Goal: Check status: Check status

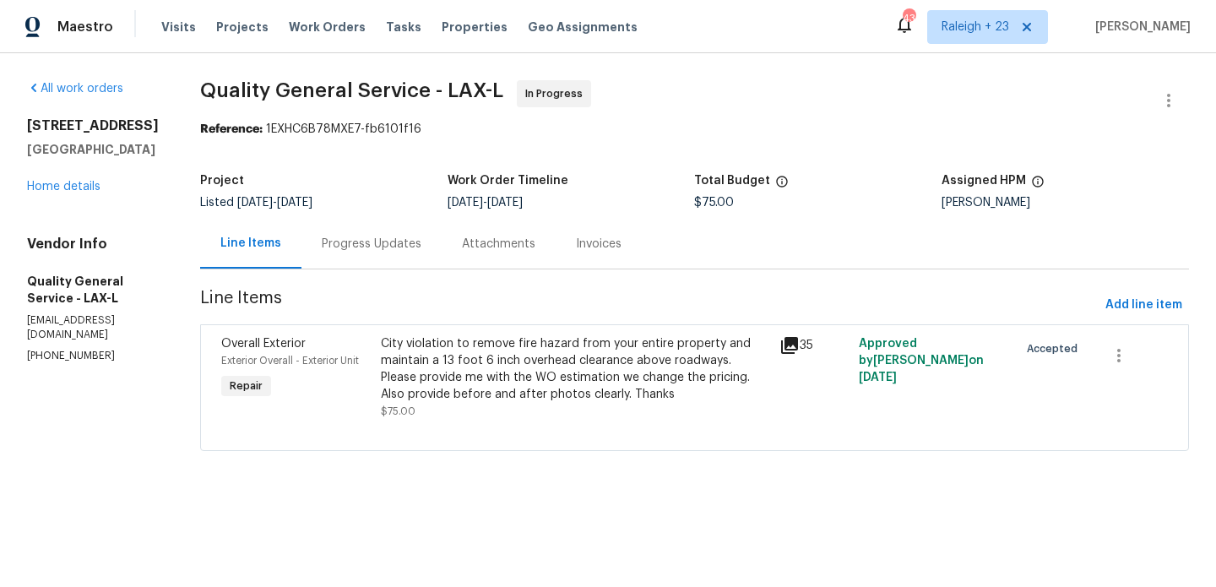
click at [487, 388] on div "City violation to remove fire hazard from your entire property and maintain a 1…" at bounding box center [575, 369] width 388 height 68
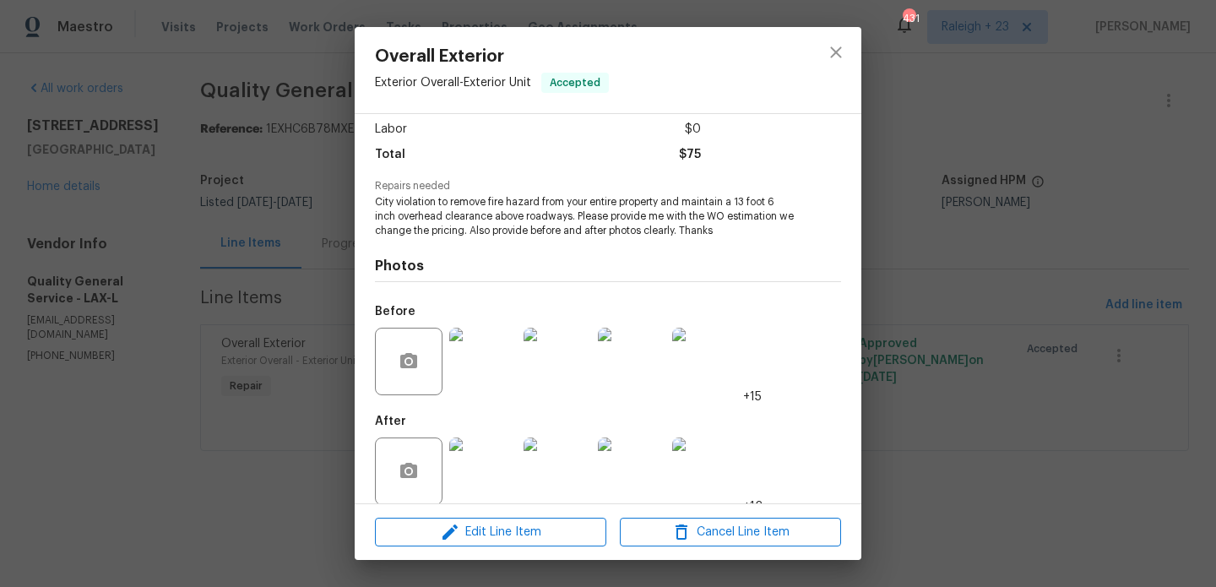
scroll to position [134, 0]
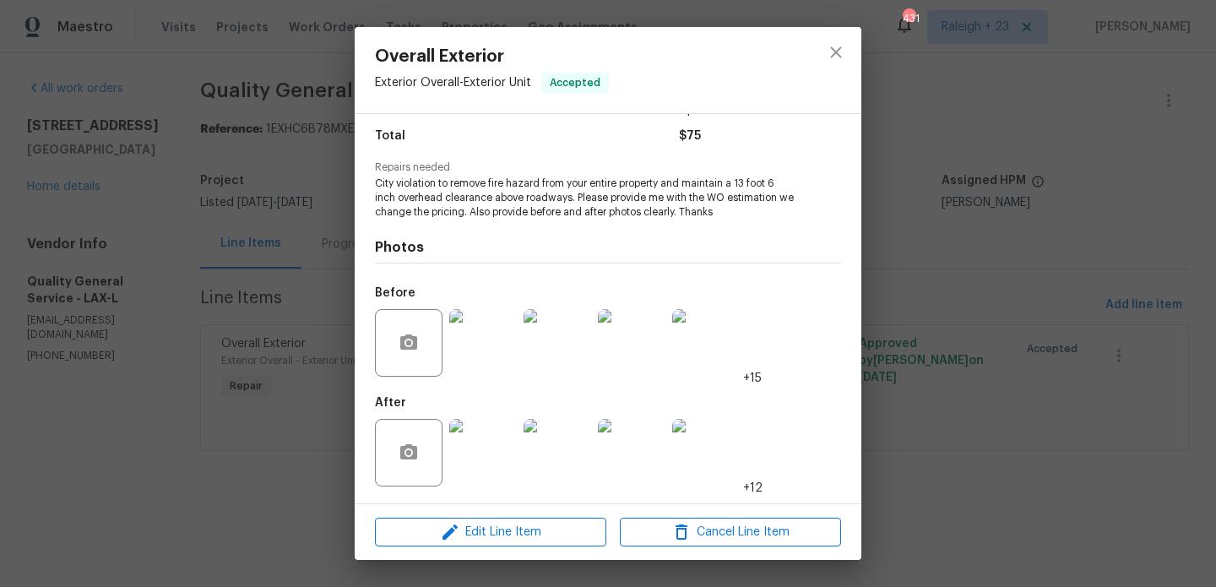
click at [480, 447] on img at bounding box center [483, 453] width 68 height 68
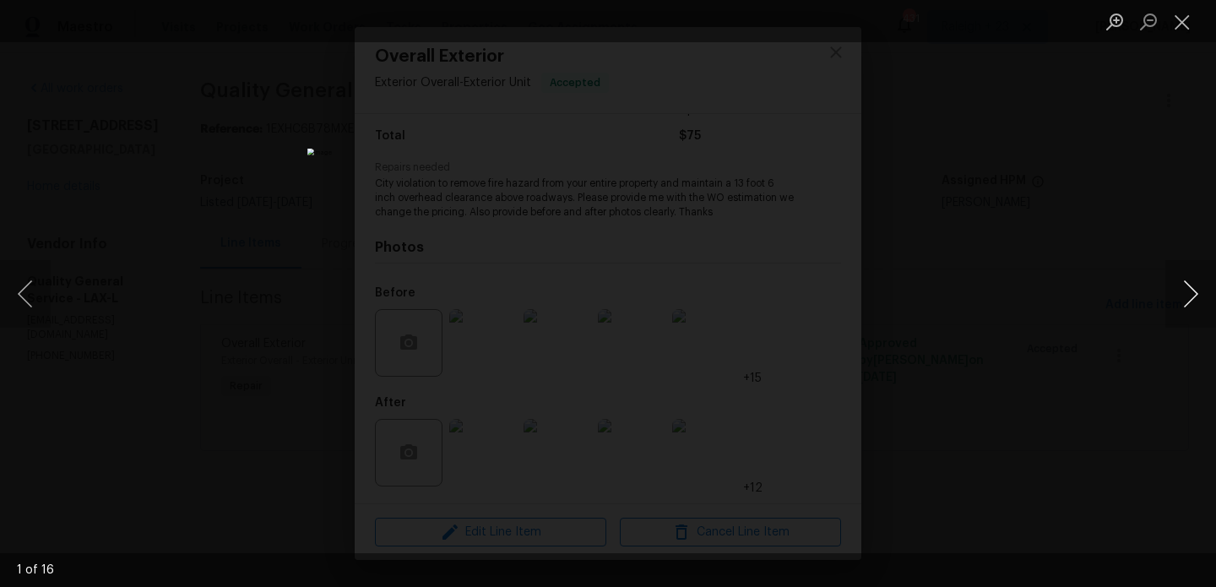
click at [1191, 287] on button "Next image" at bounding box center [1190, 294] width 51 height 68
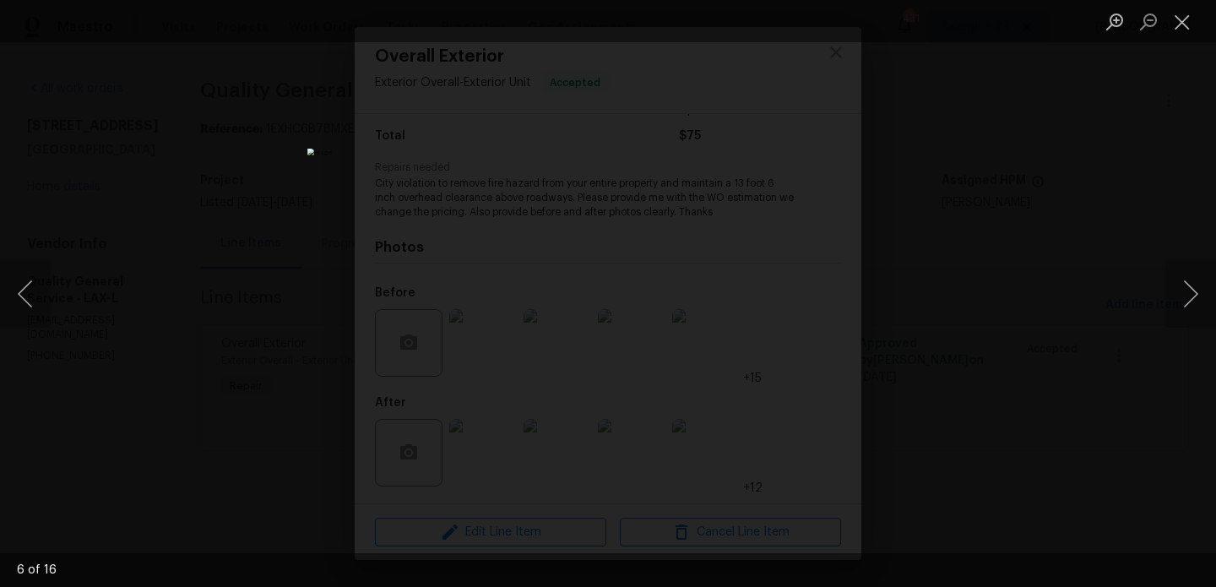
click at [1057, 249] on div "Lightbox" at bounding box center [608, 293] width 1216 height 587
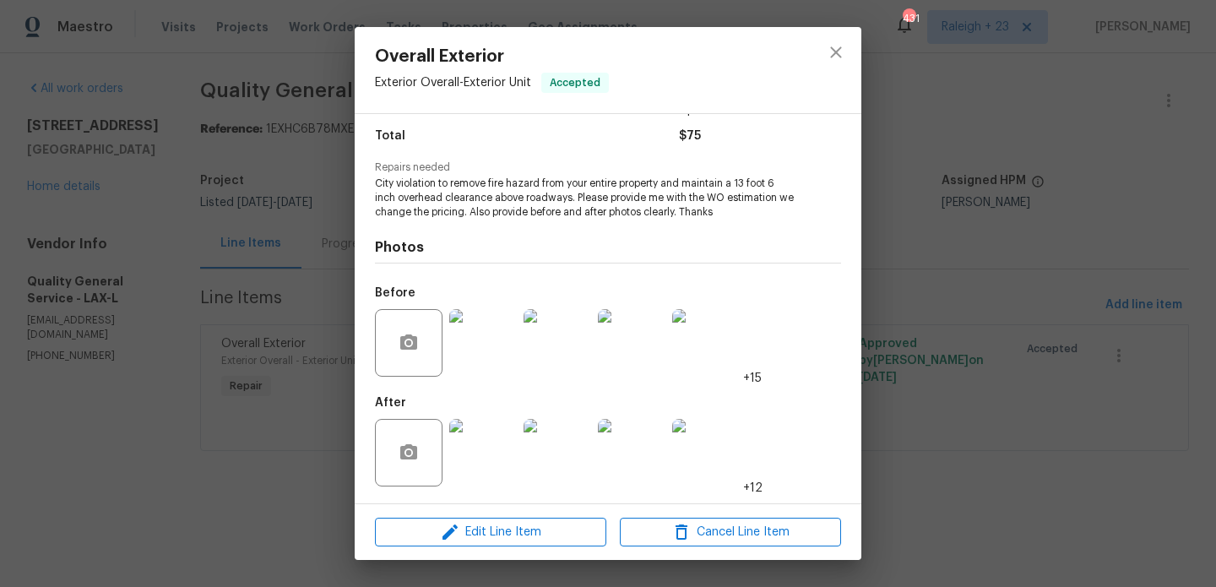
click at [275, 212] on div "Overall Exterior Exterior Overall - Exterior Unit Accepted Vendor Quality Gener…" at bounding box center [608, 293] width 1216 height 587
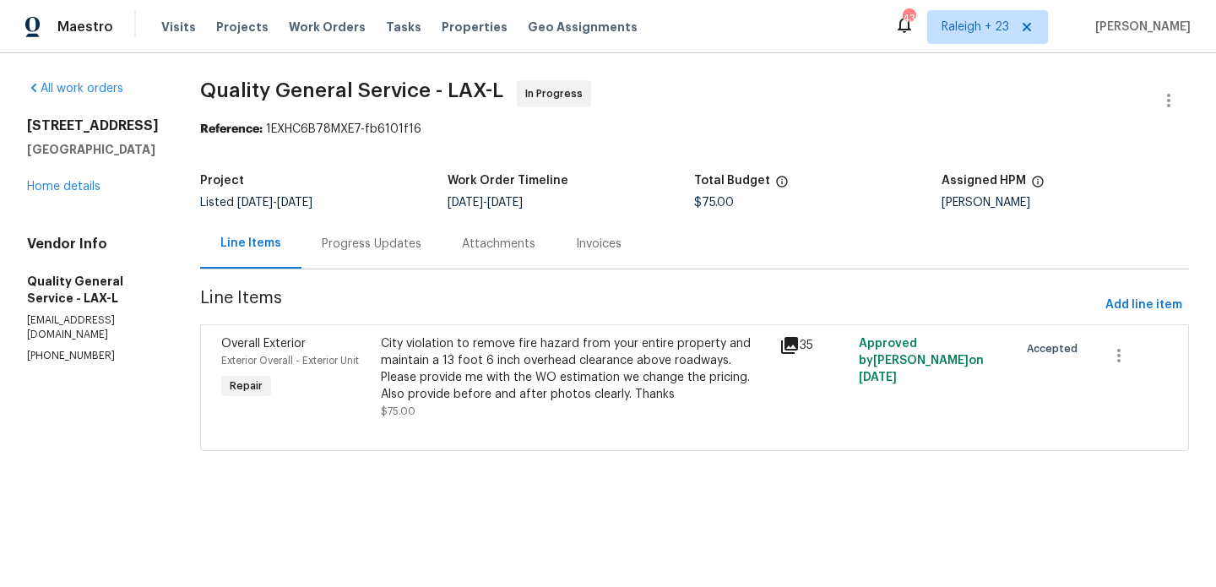
drag, startPoint x: 24, startPoint y: 124, endPoint x: 170, endPoint y: 122, distance: 145.2
click at [170, 122] on div "All work orders [STREET_ADDRESS] Home details Vendor Info Quality General Servi…" at bounding box center [608, 275] width 1216 height 445
copy h2 "[STREET_ADDRESS]"
click at [360, 247] on div "Progress Updates" at bounding box center [372, 244] width 100 height 17
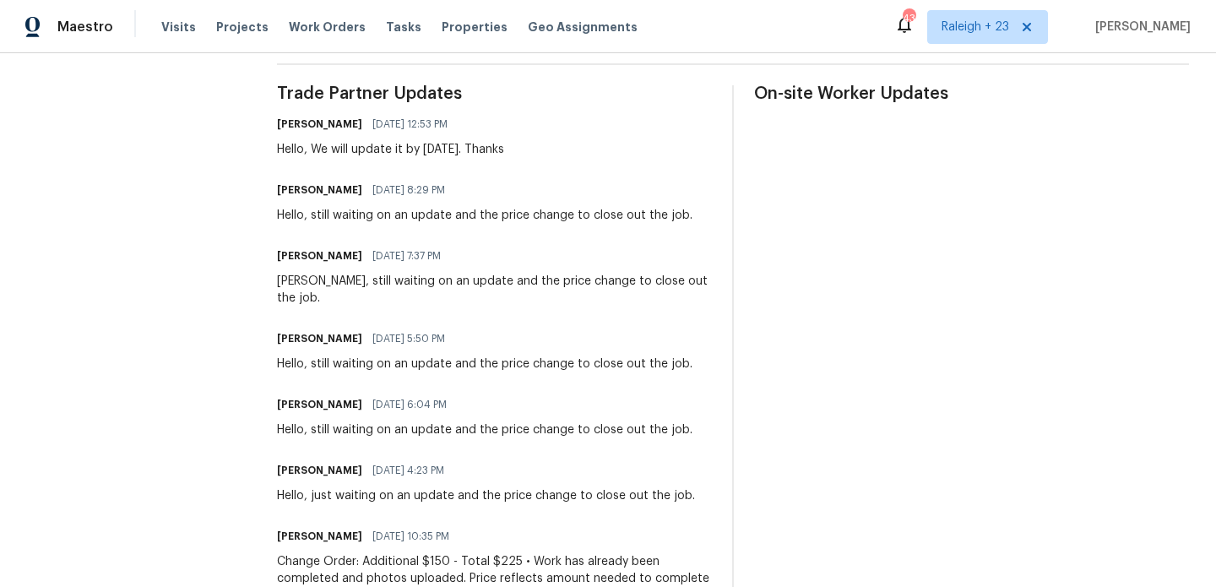
scroll to position [552, 0]
